Goal: Information Seeking & Learning: Learn about a topic

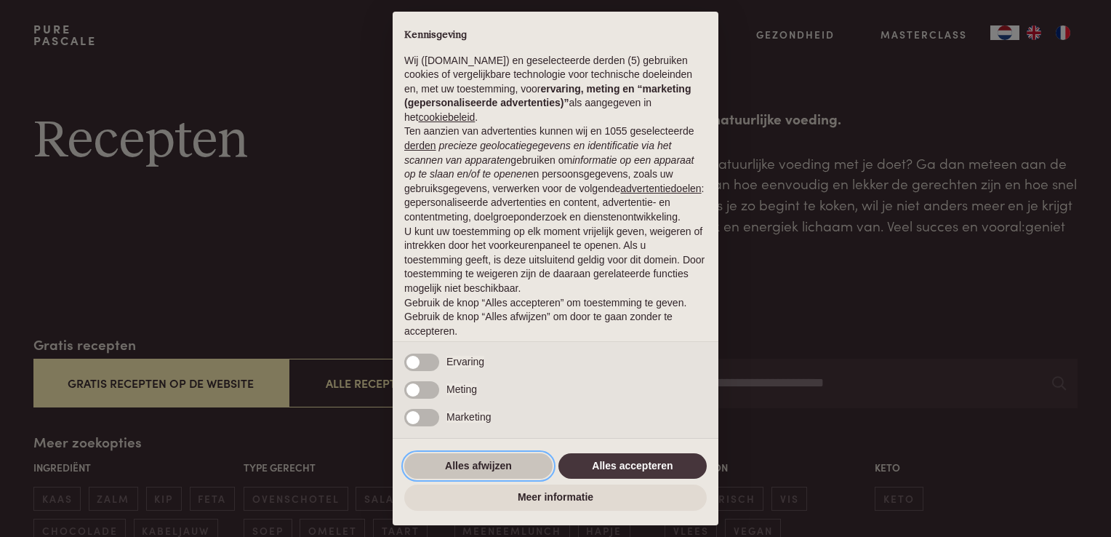
click at [433, 466] on button "Alles afwijzen" at bounding box center [478, 466] width 148 height 26
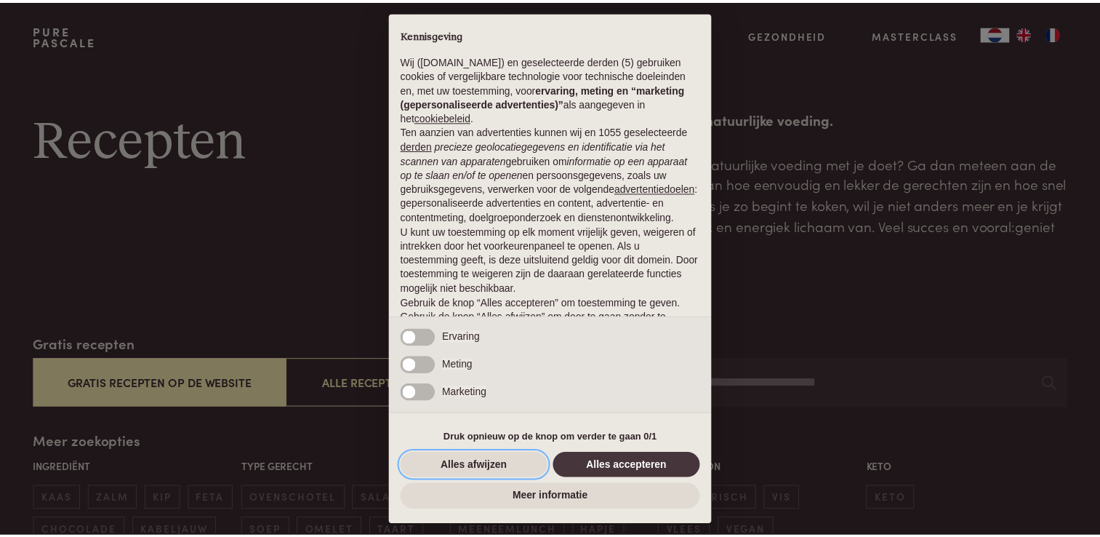
scroll to position [47, 0]
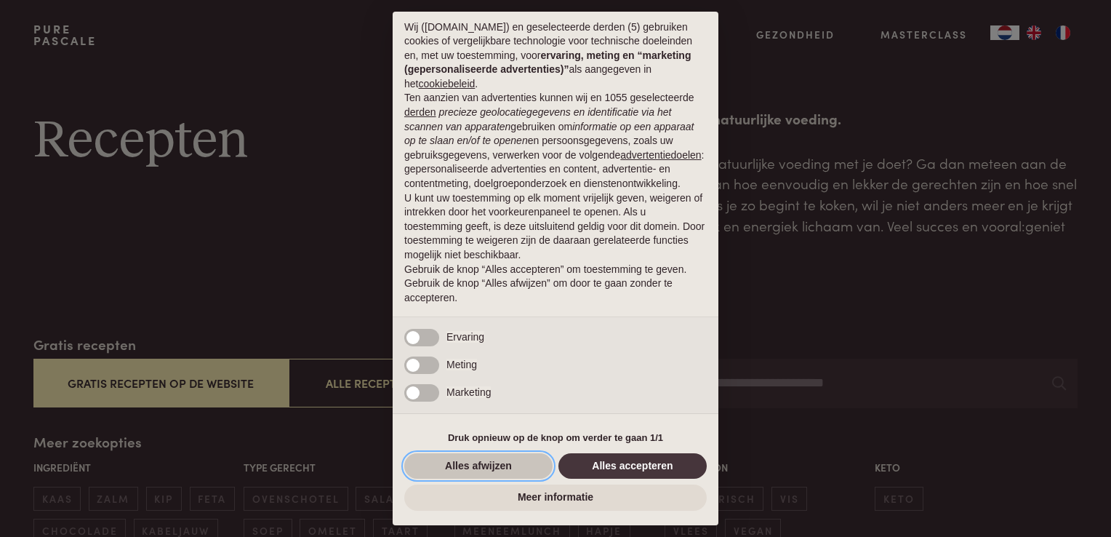
click at [506, 458] on button "Alles afwijzen" at bounding box center [478, 466] width 148 height 26
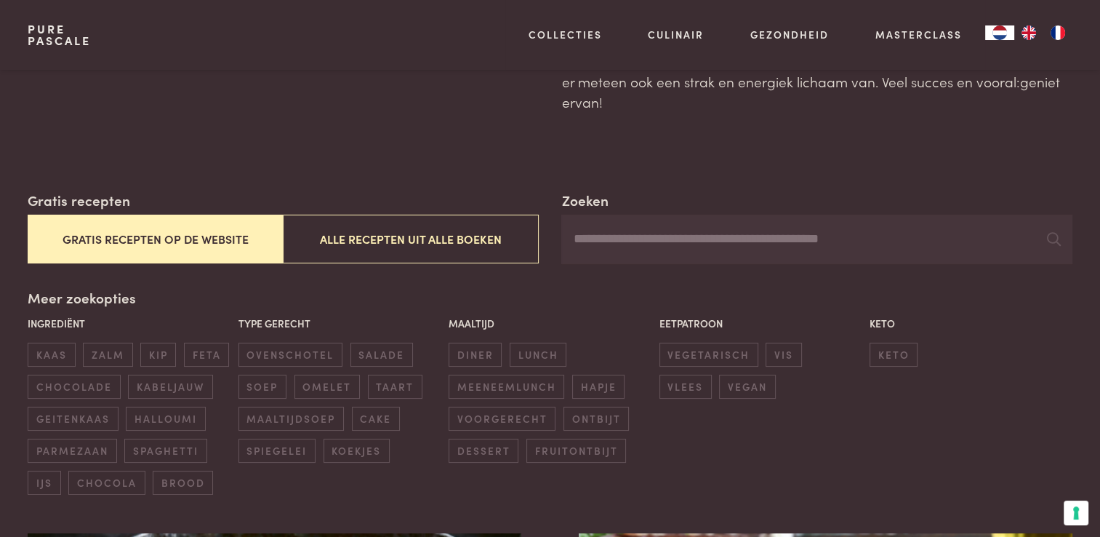
scroll to position [145, 0]
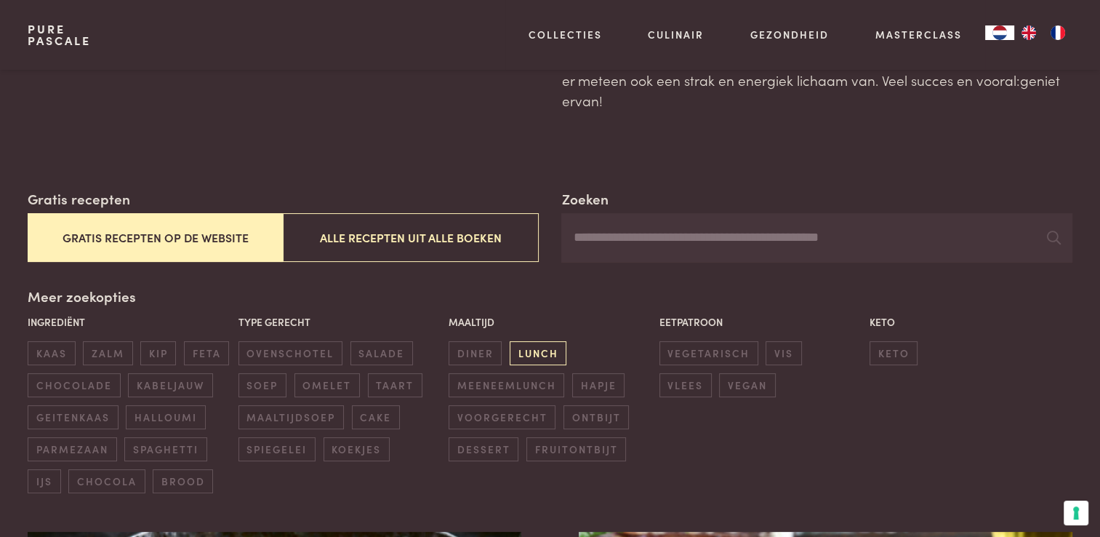
click at [552, 351] on span "lunch" at bounding box center [538, 353] width 57 height 24
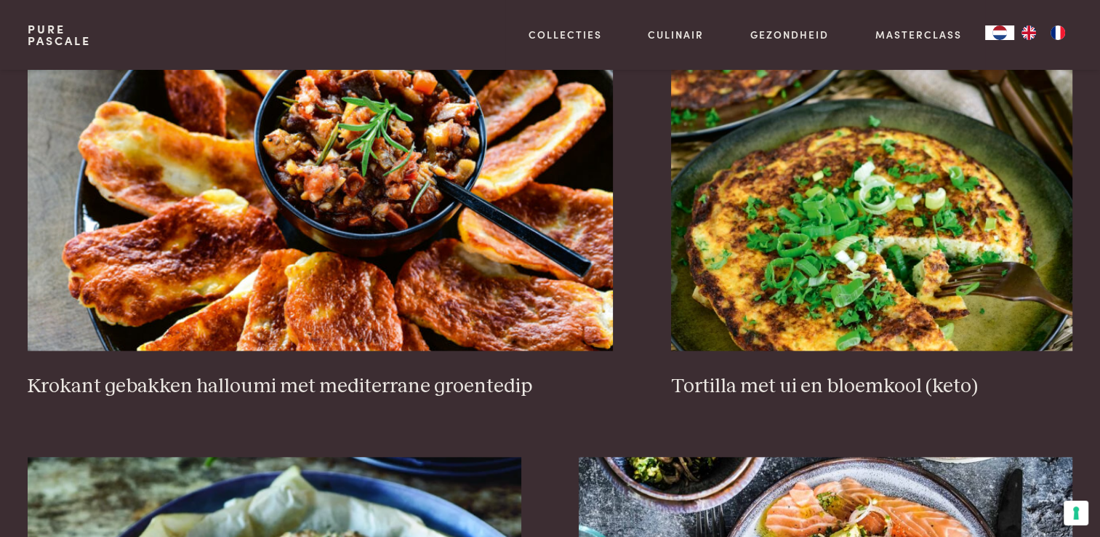
scroll to position [1410, 0]
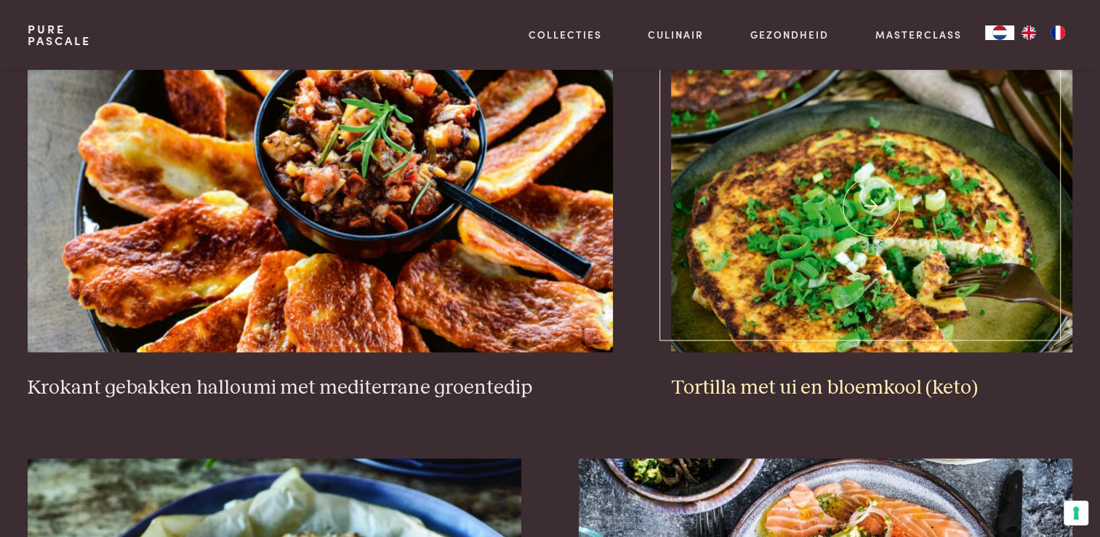
click at [875, 198] on img at bounding box center [871, 206] width 401 height 291
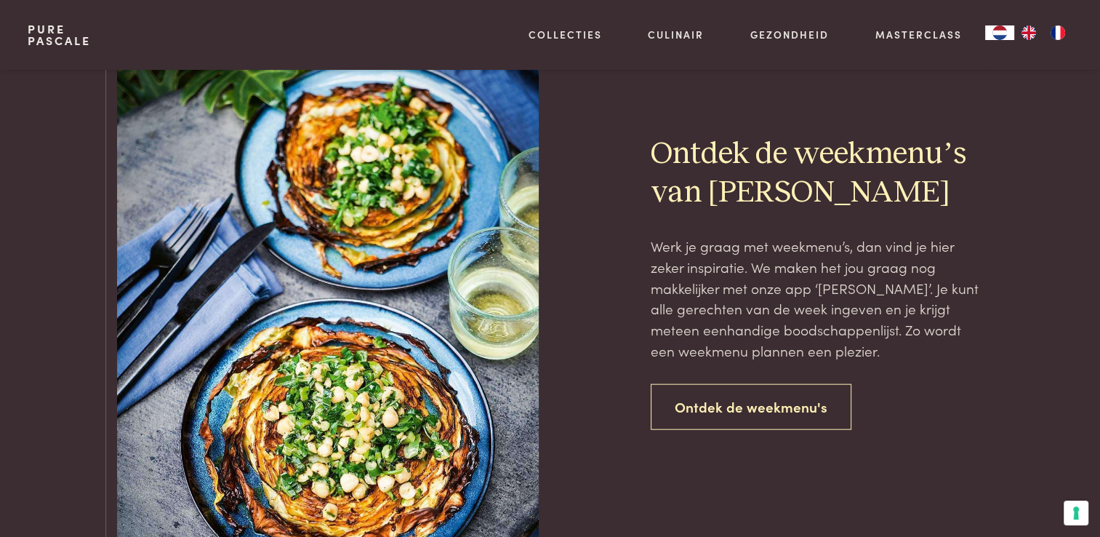
scroll to position [3271, 0]
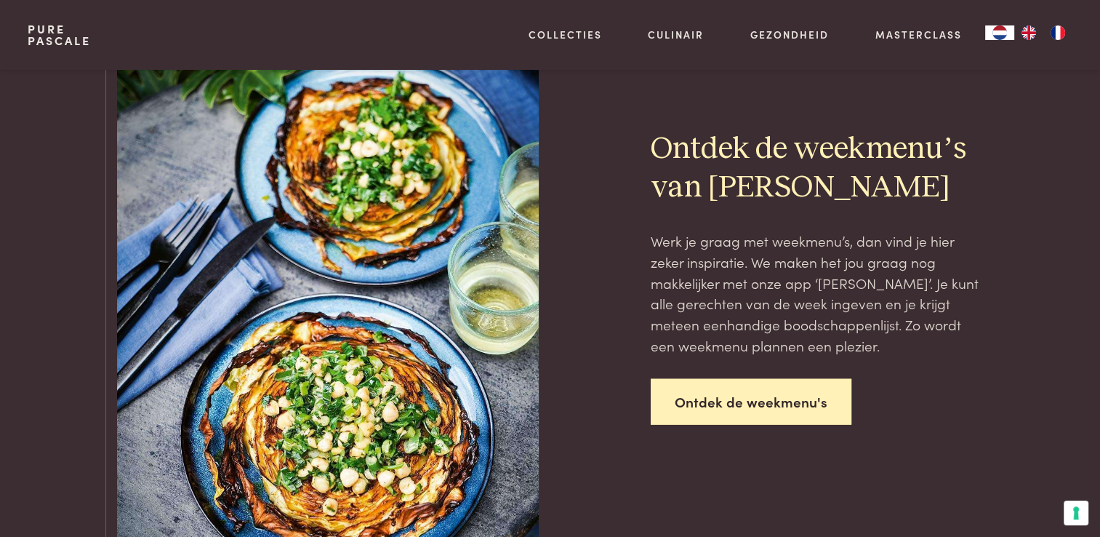
click at [765, 396] on link "Ontdek de weekmenu's" at bounding box center [751, 402] width 201 height 46
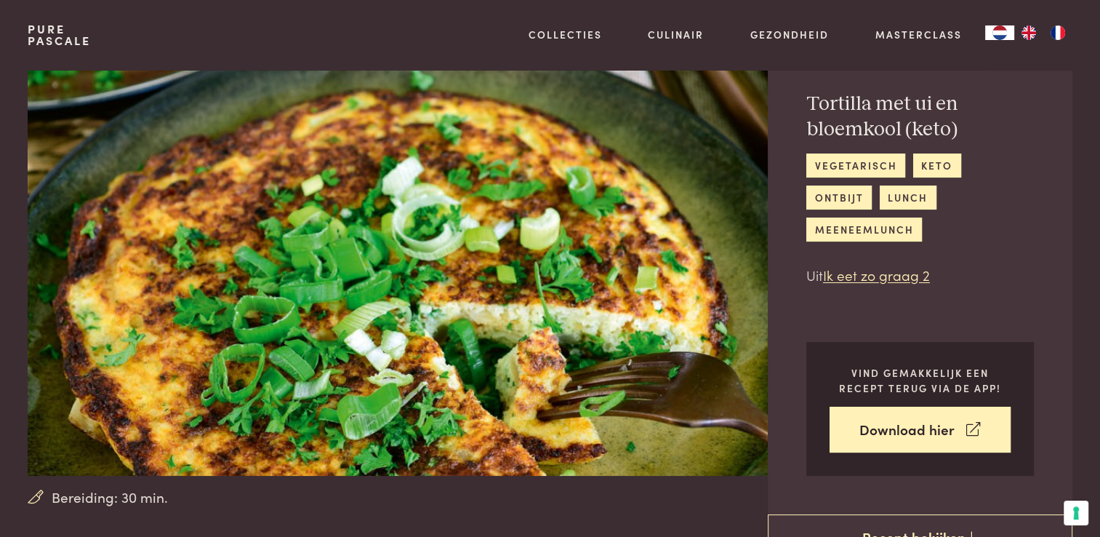
scroll to position [29, 0]
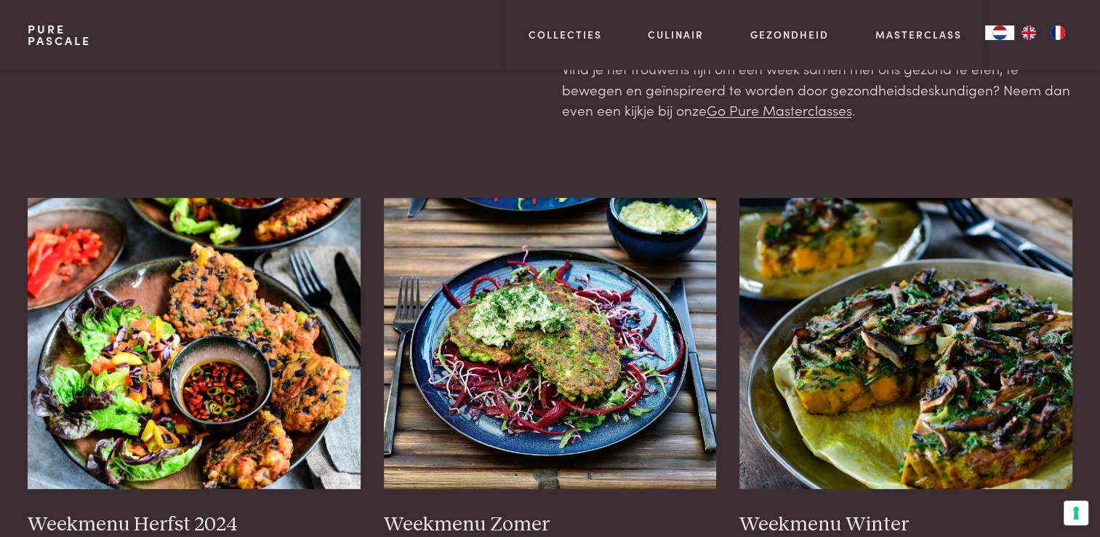
scroll to position [320, 0]
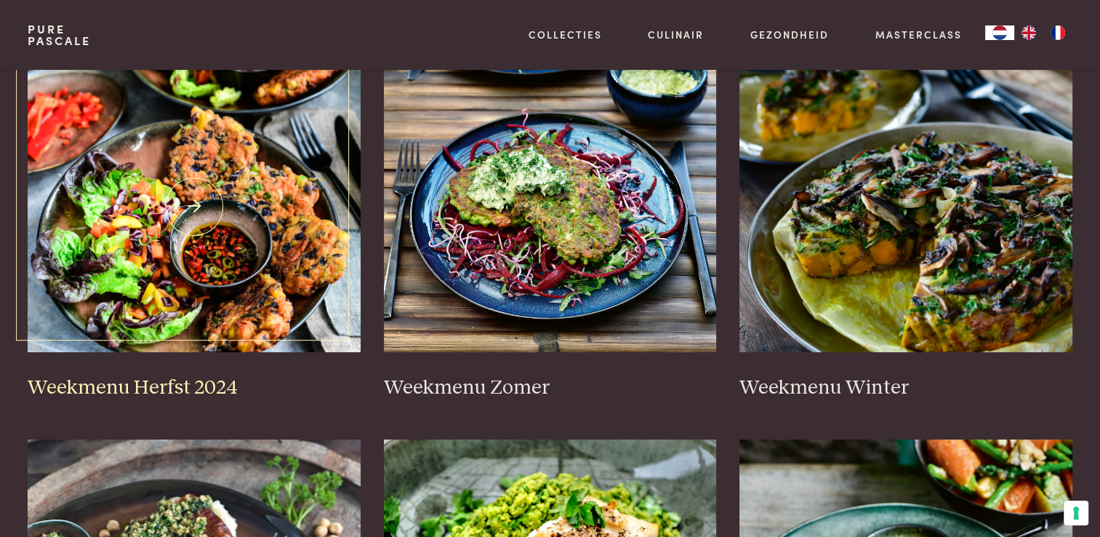
click at [225, 237] on img at bounding box center [194, 206] width 333 height 291
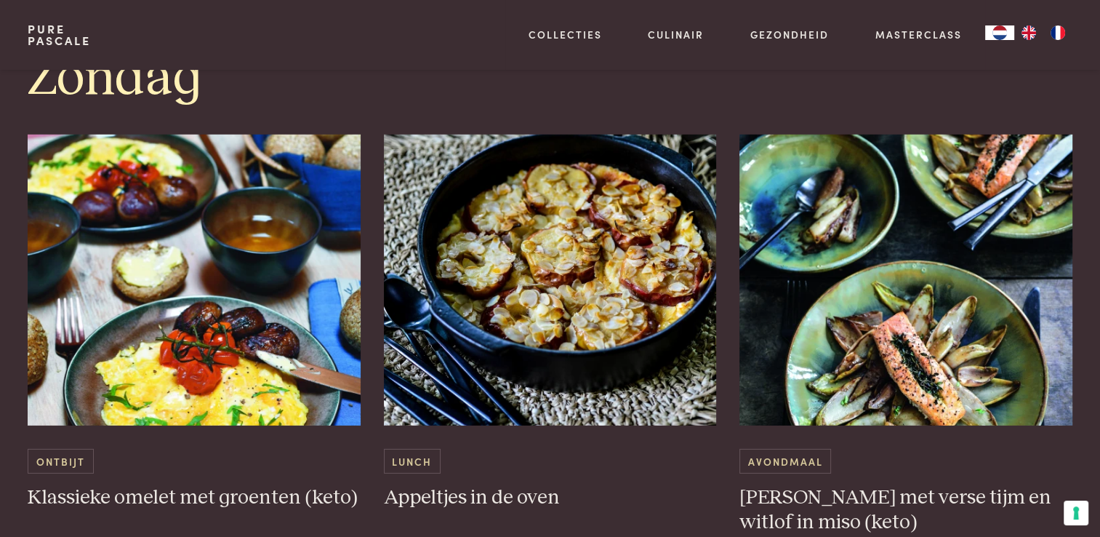
scroll to position [4275, 0]
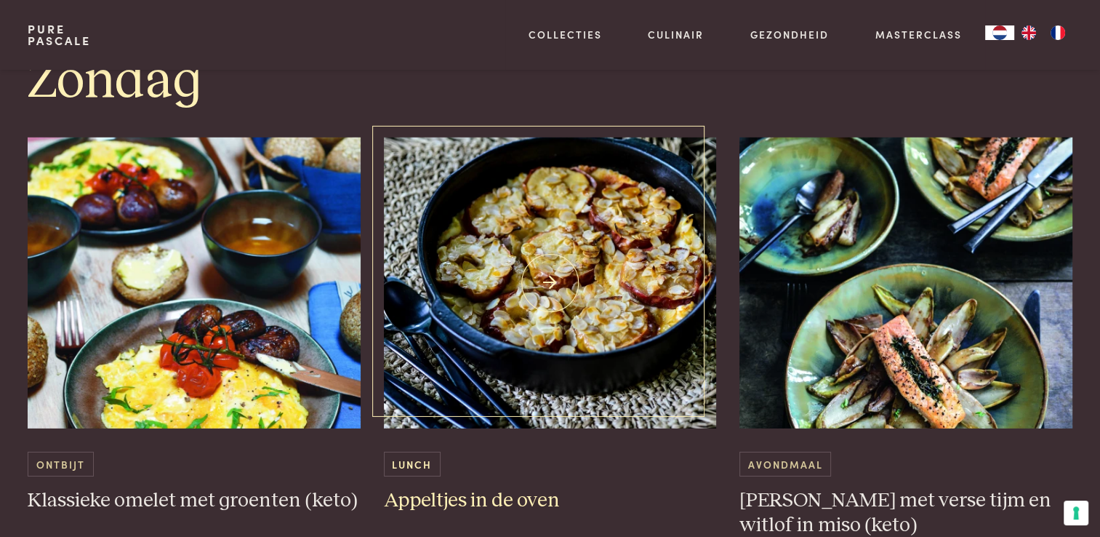
click at [551, 291] on img at bounding box center [550, 282] width 333 height 291
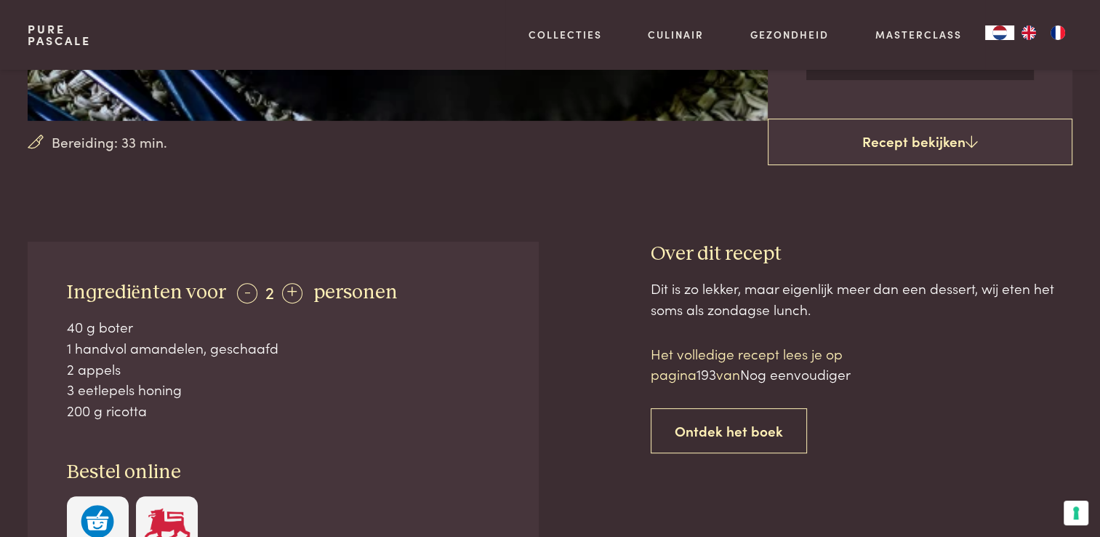
scroll to position [407, 0]
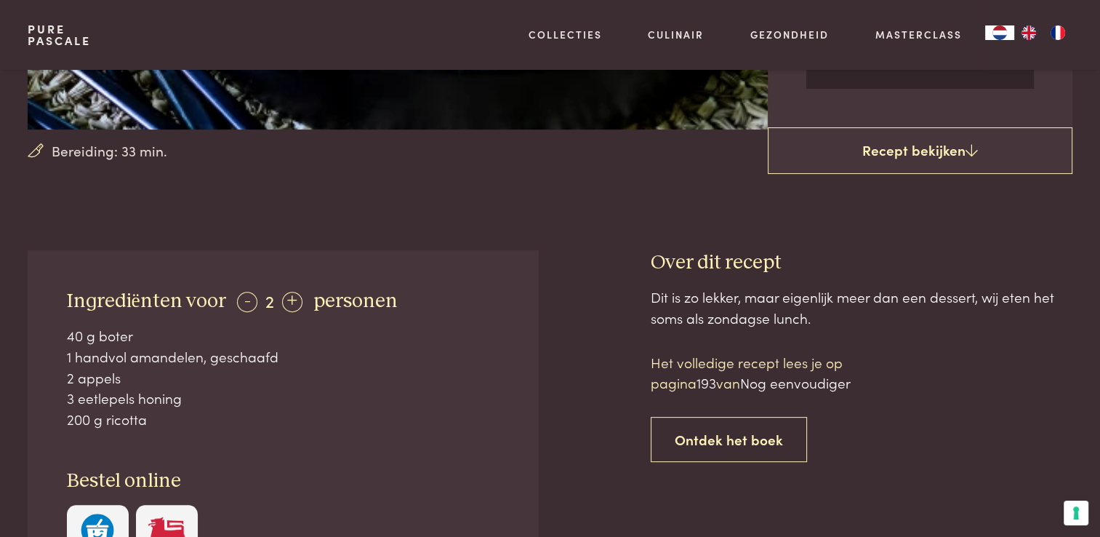
click at [769, 328] on div "Dit is zo lekker, maar eigenlijk meer dan een dessert, wij eten het soms als zo…" at bounding box center [862, 306] width 422 height 41
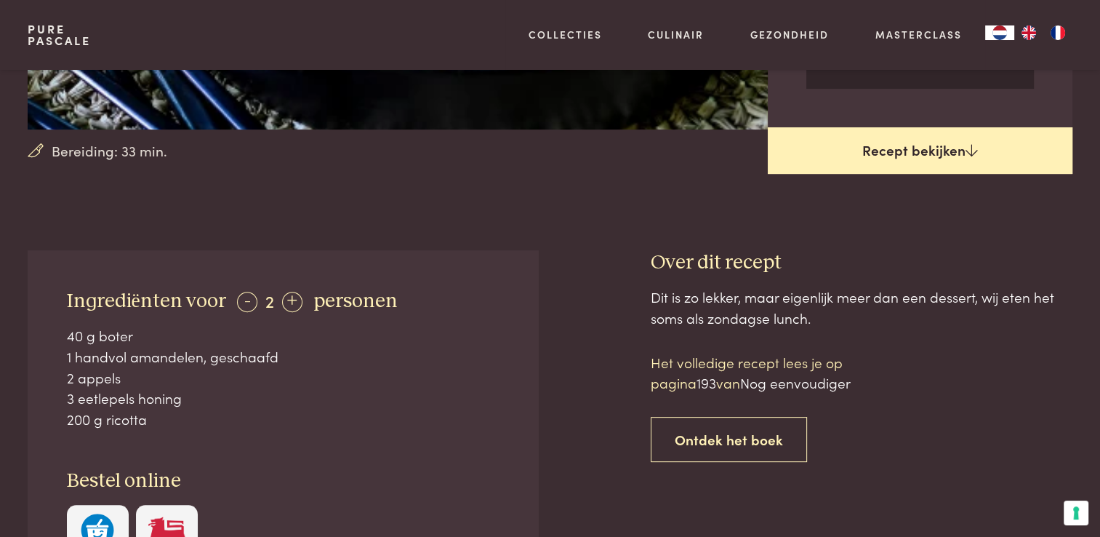
click at [928, 138] on link "Recept bekijken" at bounding box center [920, 150] width 305 height 47
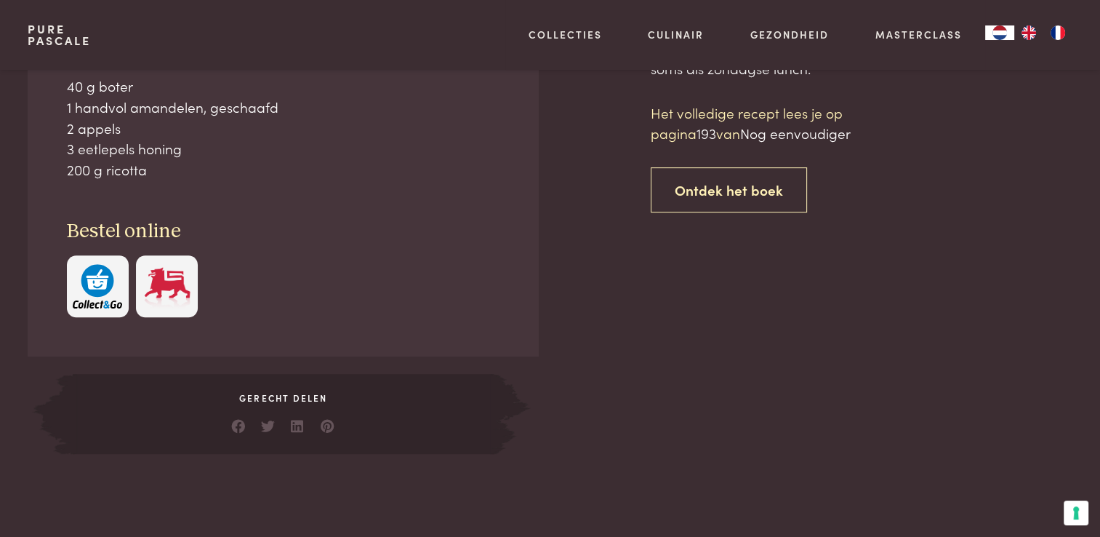
scroll to position [657, 0]
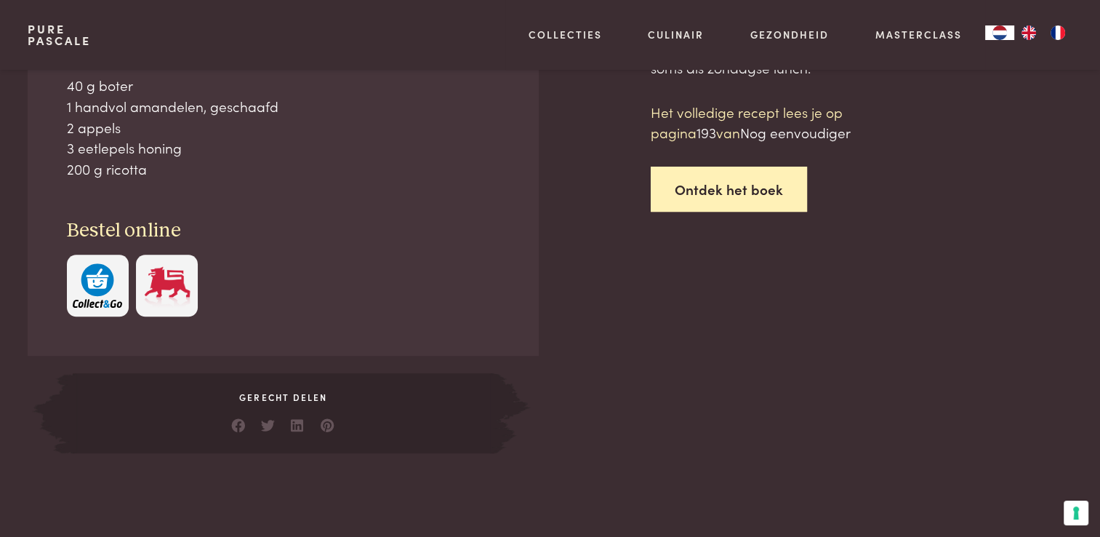
click at [777, 188] on link "Ontdek het boek" at bounding box center [729, 189] width 156 height 46
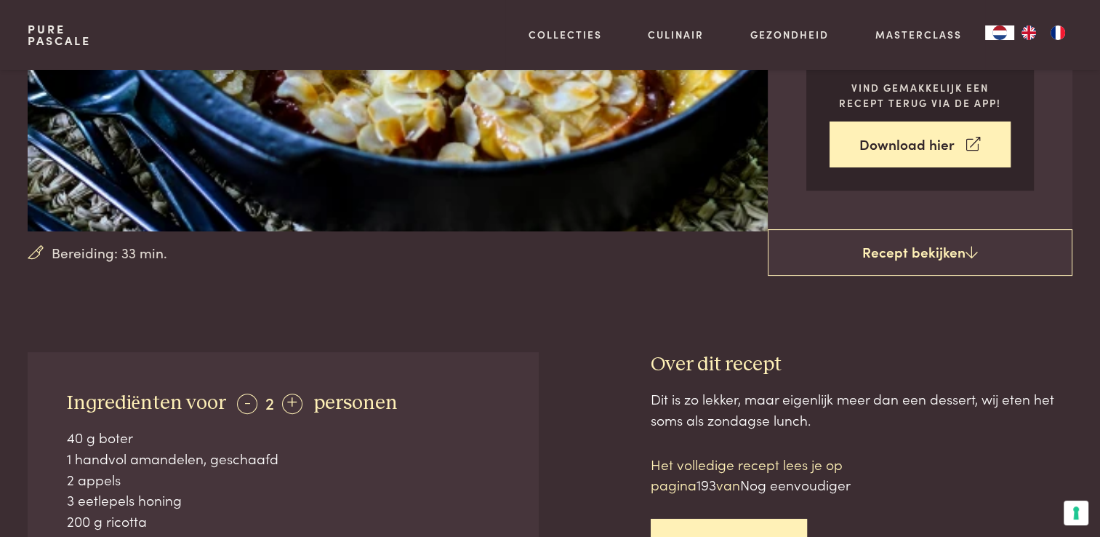
scroll to position [276, 0]
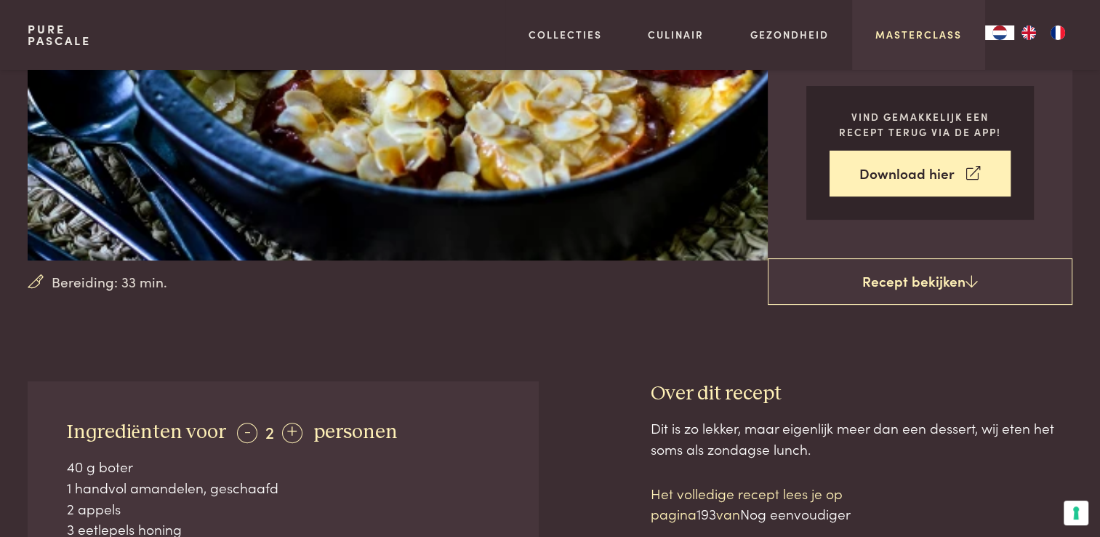
click at [902, 32] on link "Masterclass" at bounding box center [918, 34] width 87 height 15
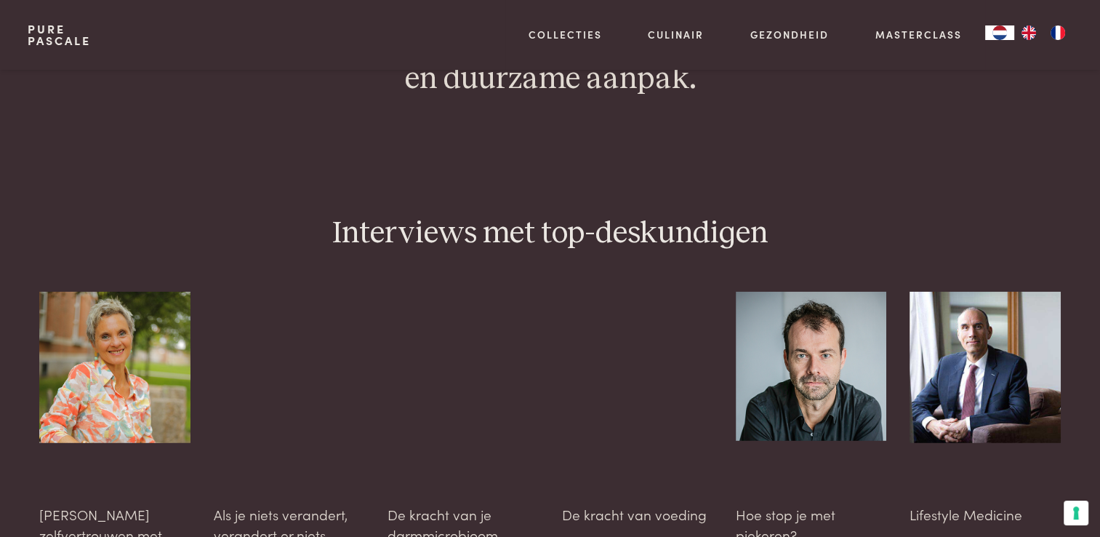
scroll to position [3755, 0]
